Goal: Find specific page/section: Find specific page/section

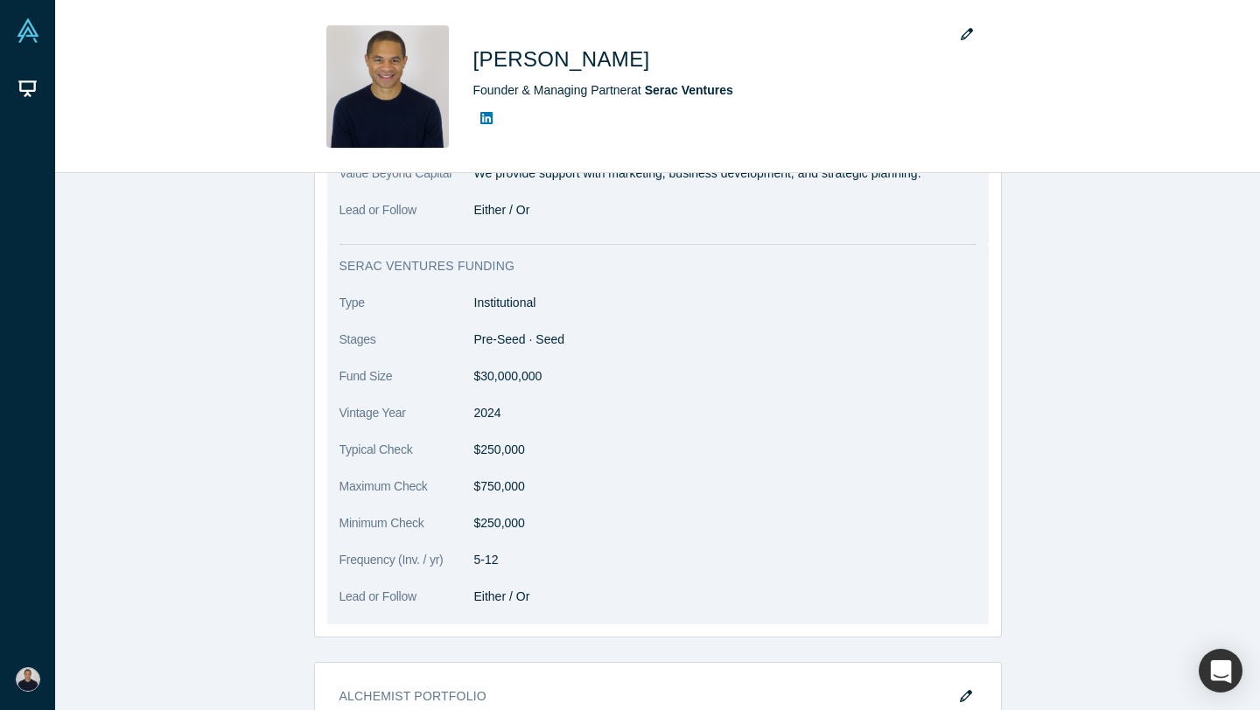
scroll to position [916, 0]
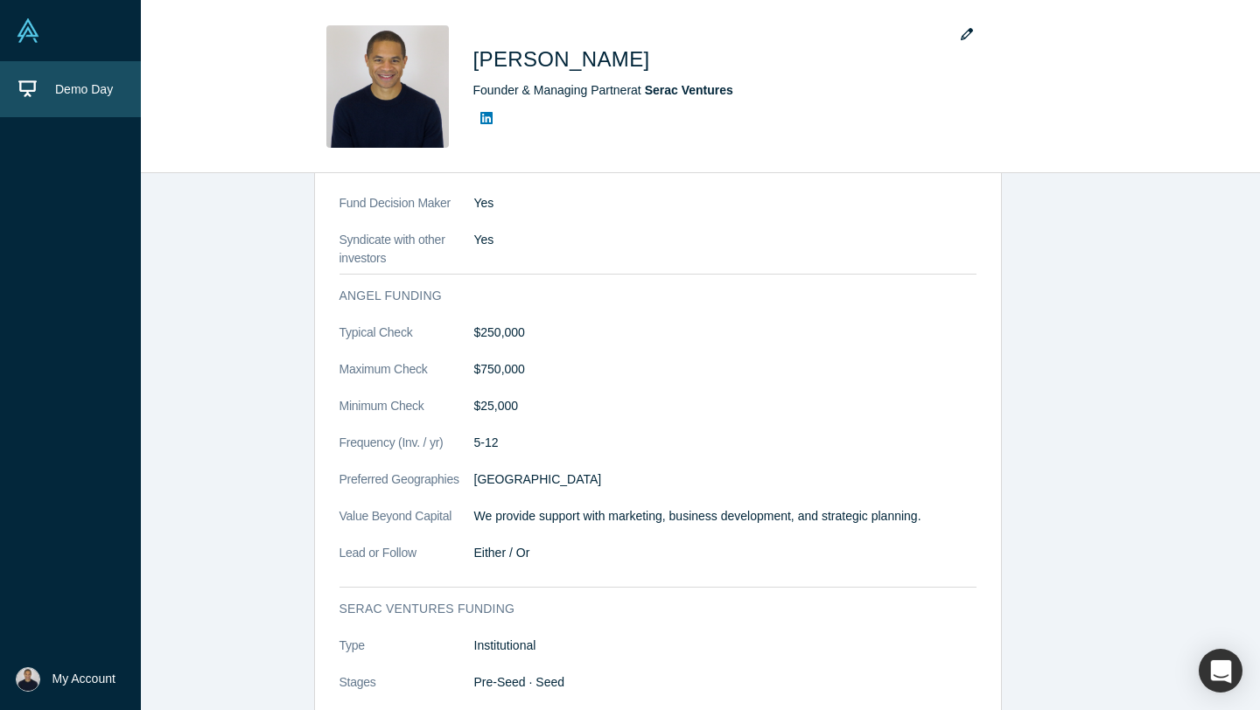
click at [36, 97] on icon at bounding box center [27, 89] width 18 height 18
